Goal: Information Seeking & Learning: Learn about a topic

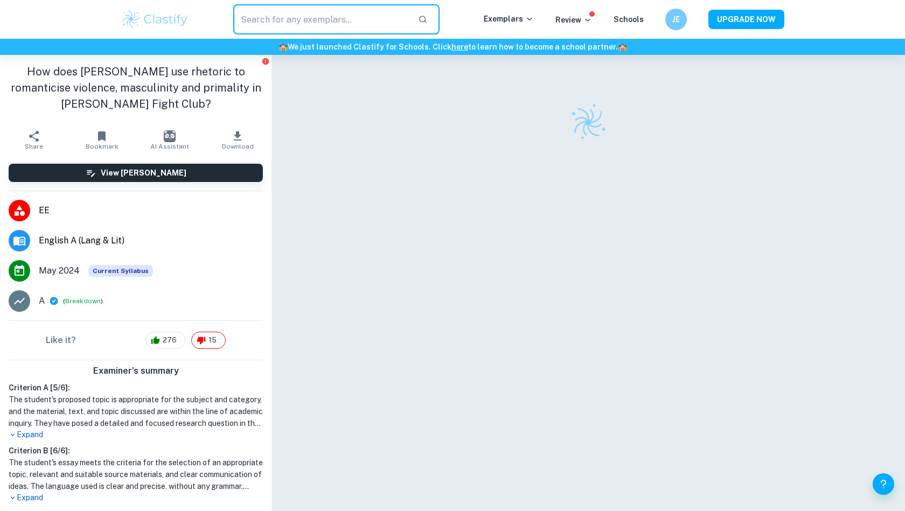
click at [394, 17] on input "text" at bounding box center [321, 19] width 176 height 30
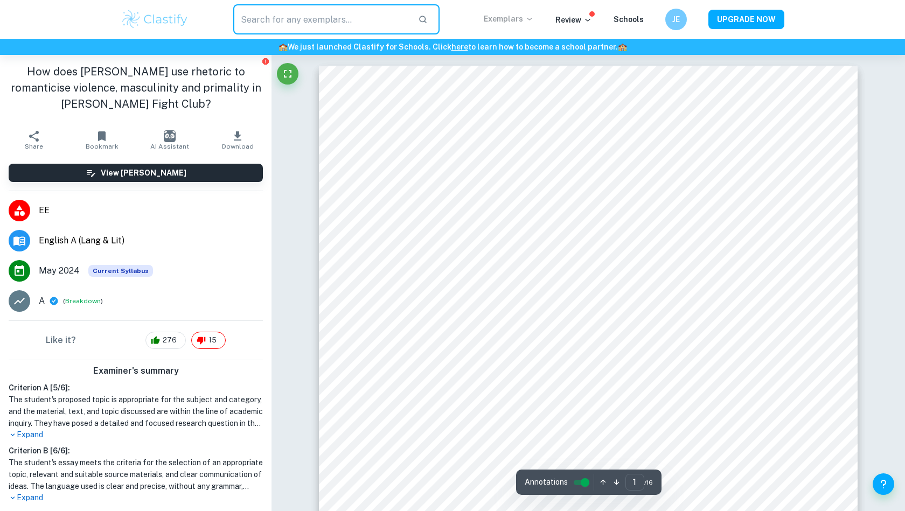
click at [512, 20] on p "Exemplars" at bounding box center [509, 19] width 50 height 12
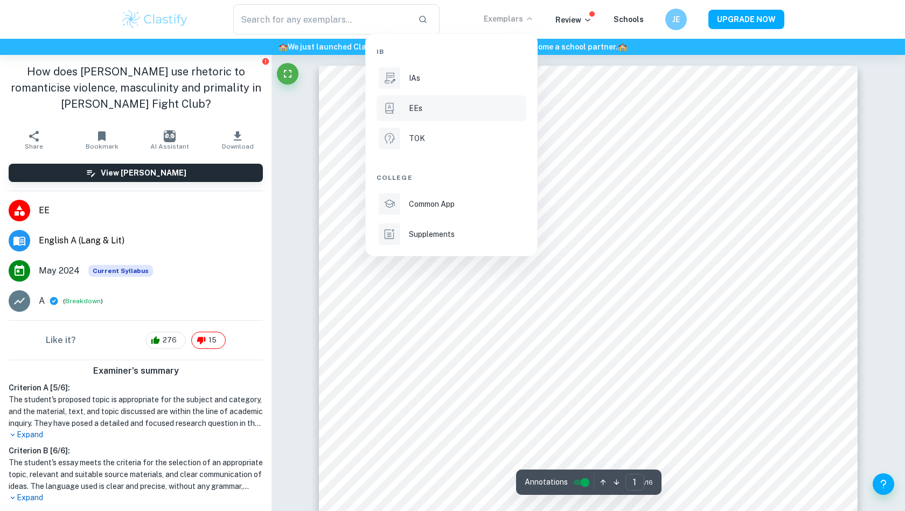
click at [419, 112] on p "EEs" at bounding box center [415, 108] width 13 height 12
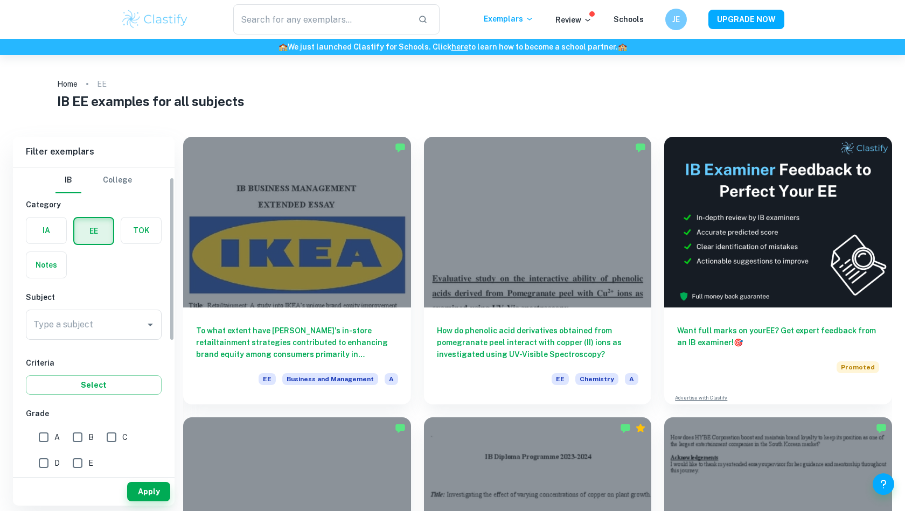
scroll to position [43, 0]
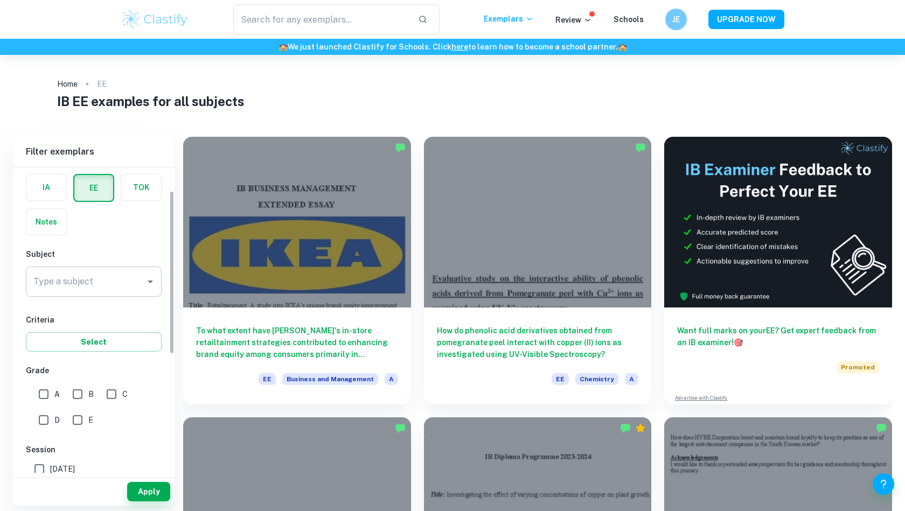
click at [102, 279] on input "Type a subject" at bounding box center [86, 282] width 110 height 20
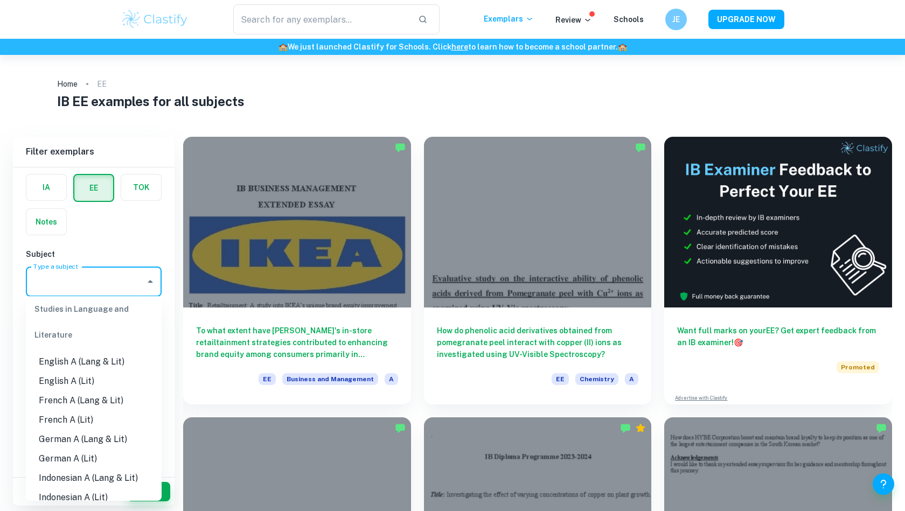
scroll to position [106, 0]
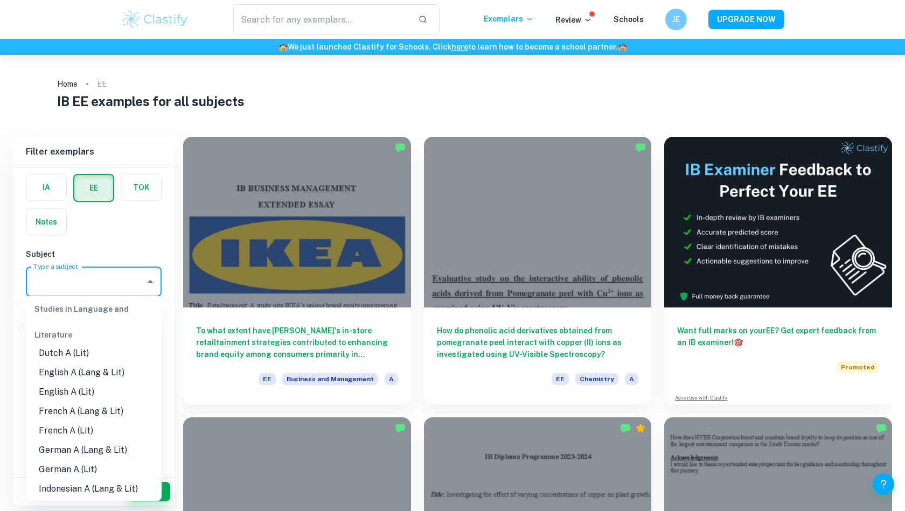
click at [76, 365] on li "English A (Lang & Lit)" at bounding box center [94, 372] width 136 height 19
type input "English A (Lang & Lit)"
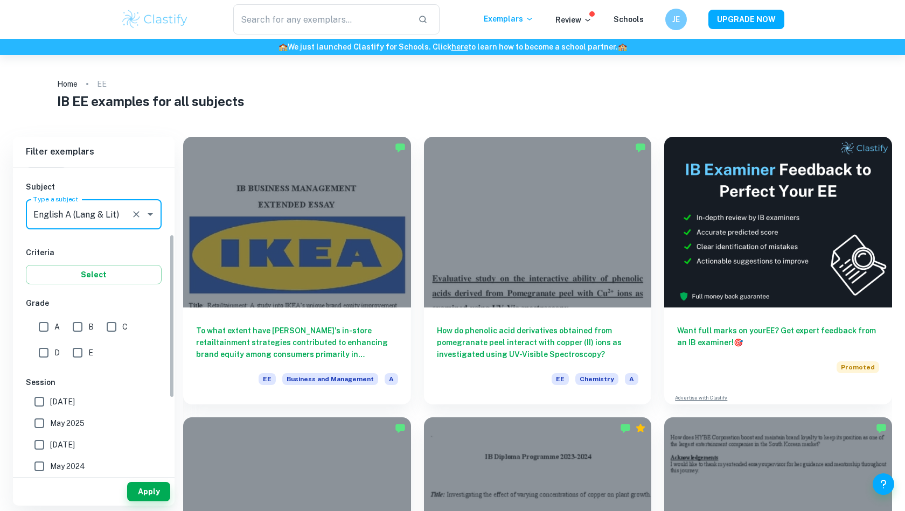
scroll to position [125, 0]
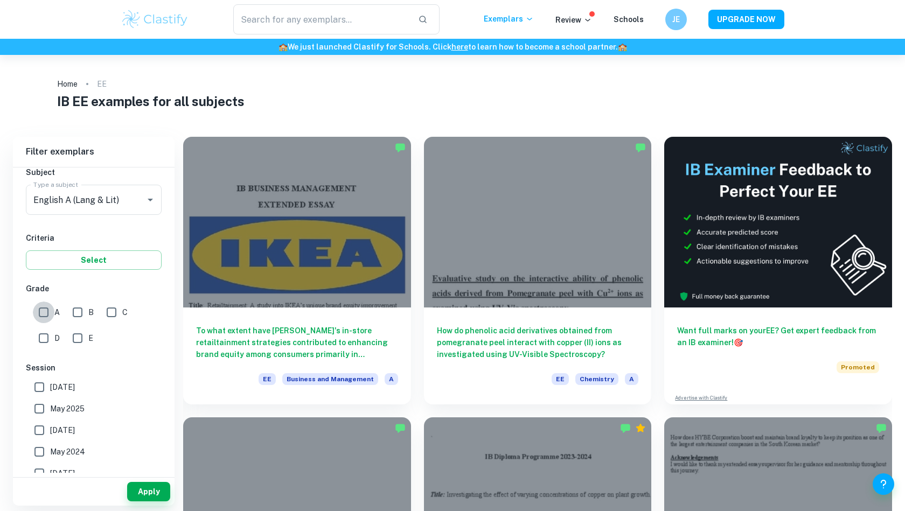
click at [45, 316] on input "A" at bounding box center [44, 313] width 22 height 22
checkbox input "true"
click at [77, 310] on input "B" at bounding box center [78, 313] width 22 height 22
checkbox input "true"
click at [156, 489] on button "Apply" at bounding box center [148, 491] width 43 height 19
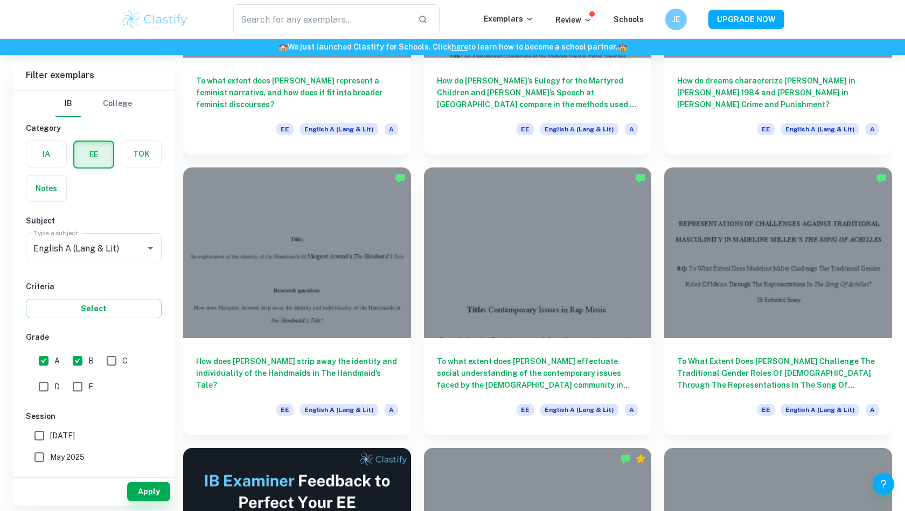
scroll to position [1374, 0]
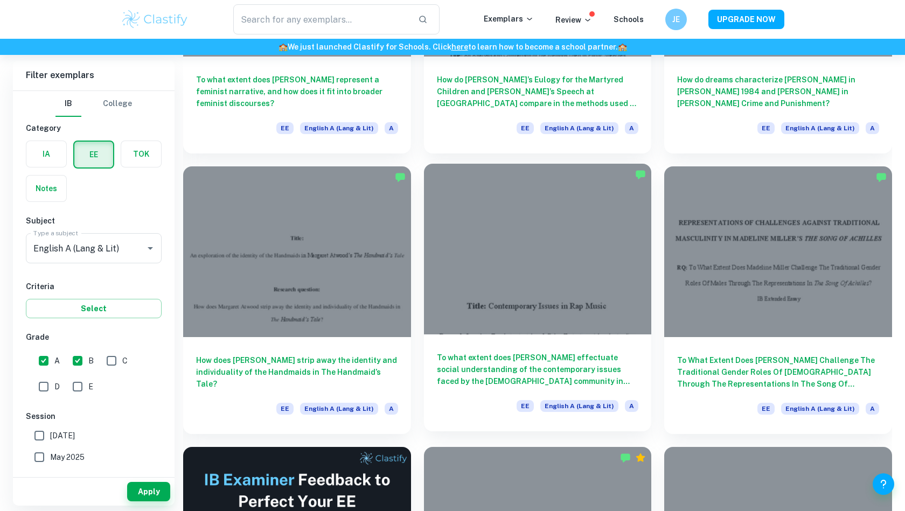
click at [630, 282] on div at bounding box center [538, 249] width 228 height 171
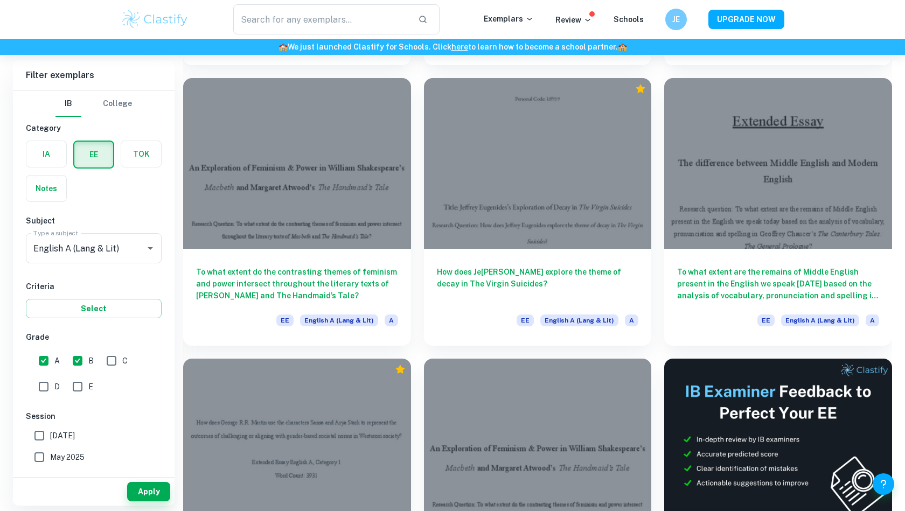
scroll to position [4134, 0]
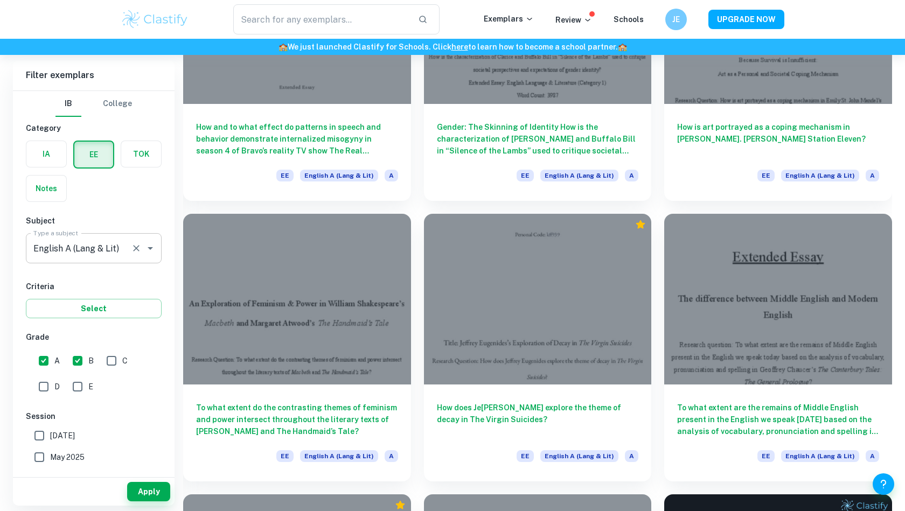
click at [98, 262] on div "English A ([PERSON_NAME] & Lit) Type a subject" at bounding box center [94, 248] width 136 height 30
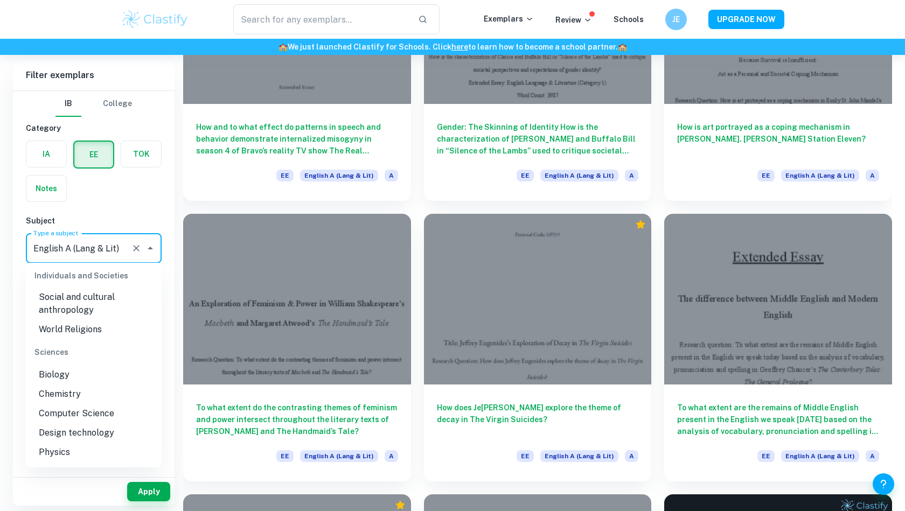
scroll to position [1134, 0]
click at [60, 387] on li "Biology" at bounding box center [94, 391] width 136 height 19
type input "Biology"
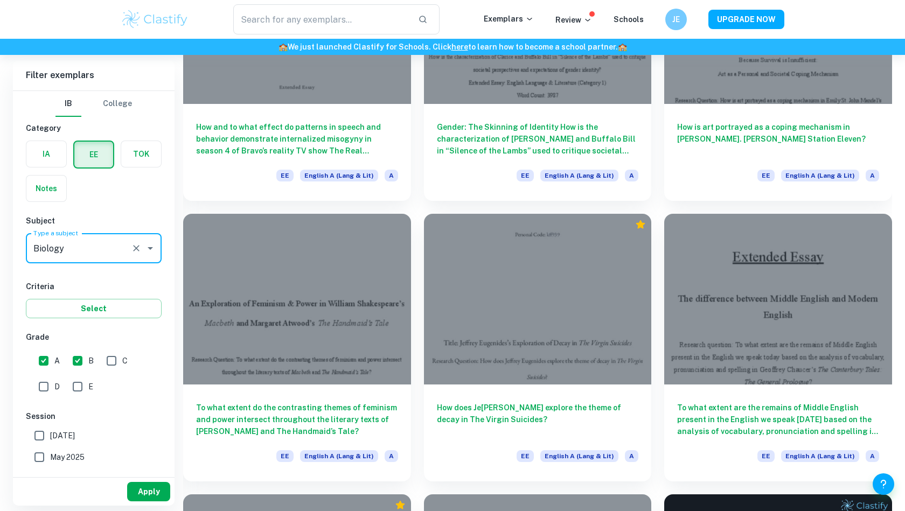
click at [147, 490] on button "Apply" at bounding box center [148, 491] width 43 height 19
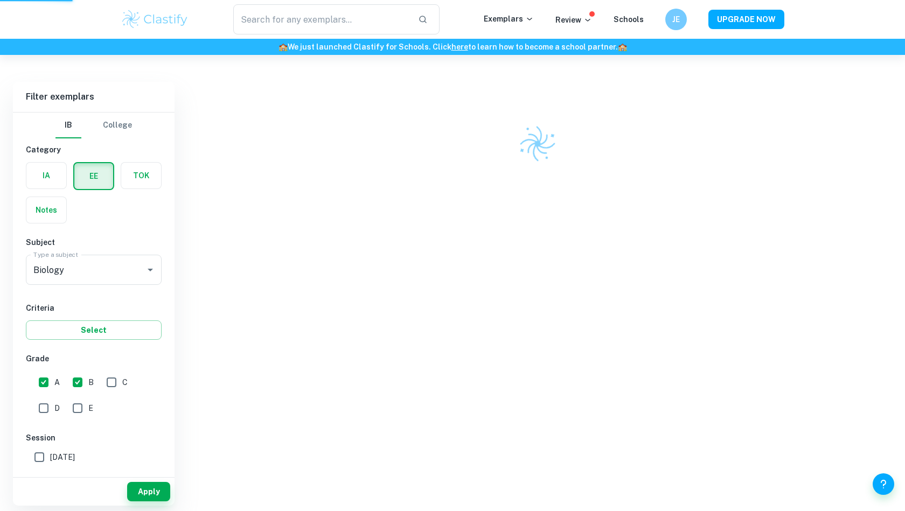
scroll to position [55, 0]
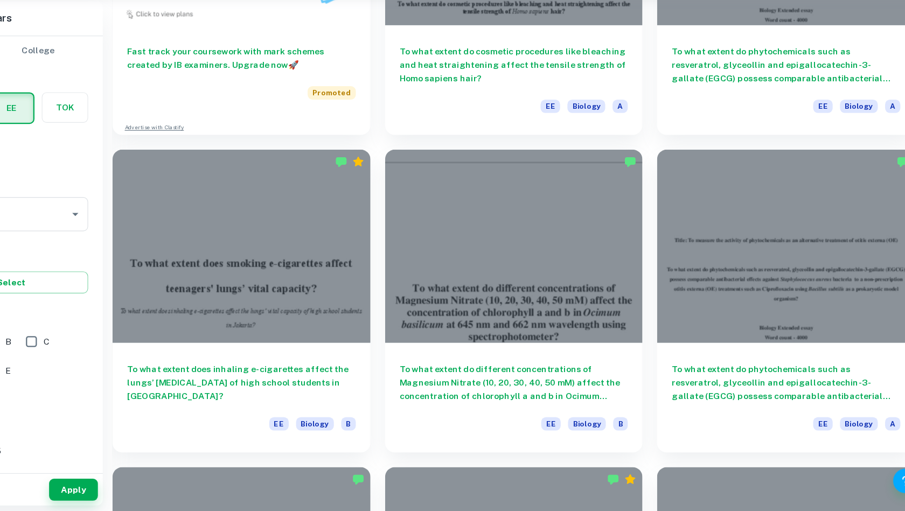
scroll to position [796, 0]
